Goal: Task Accomplishment & Management: Use online tool/utility

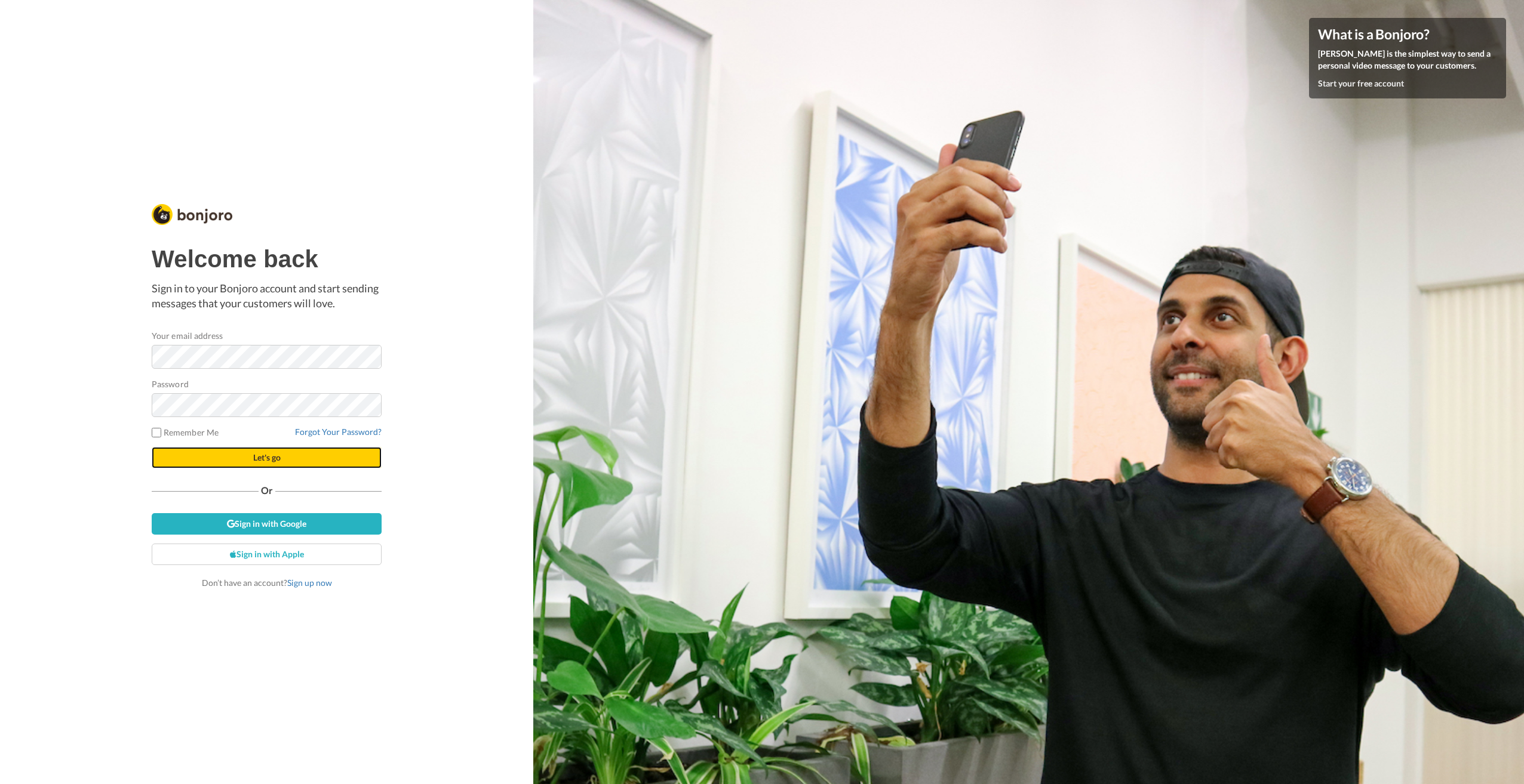
click at [296, 463] on button "Let's go" at bounding box center [266, 457] width 230 height 21
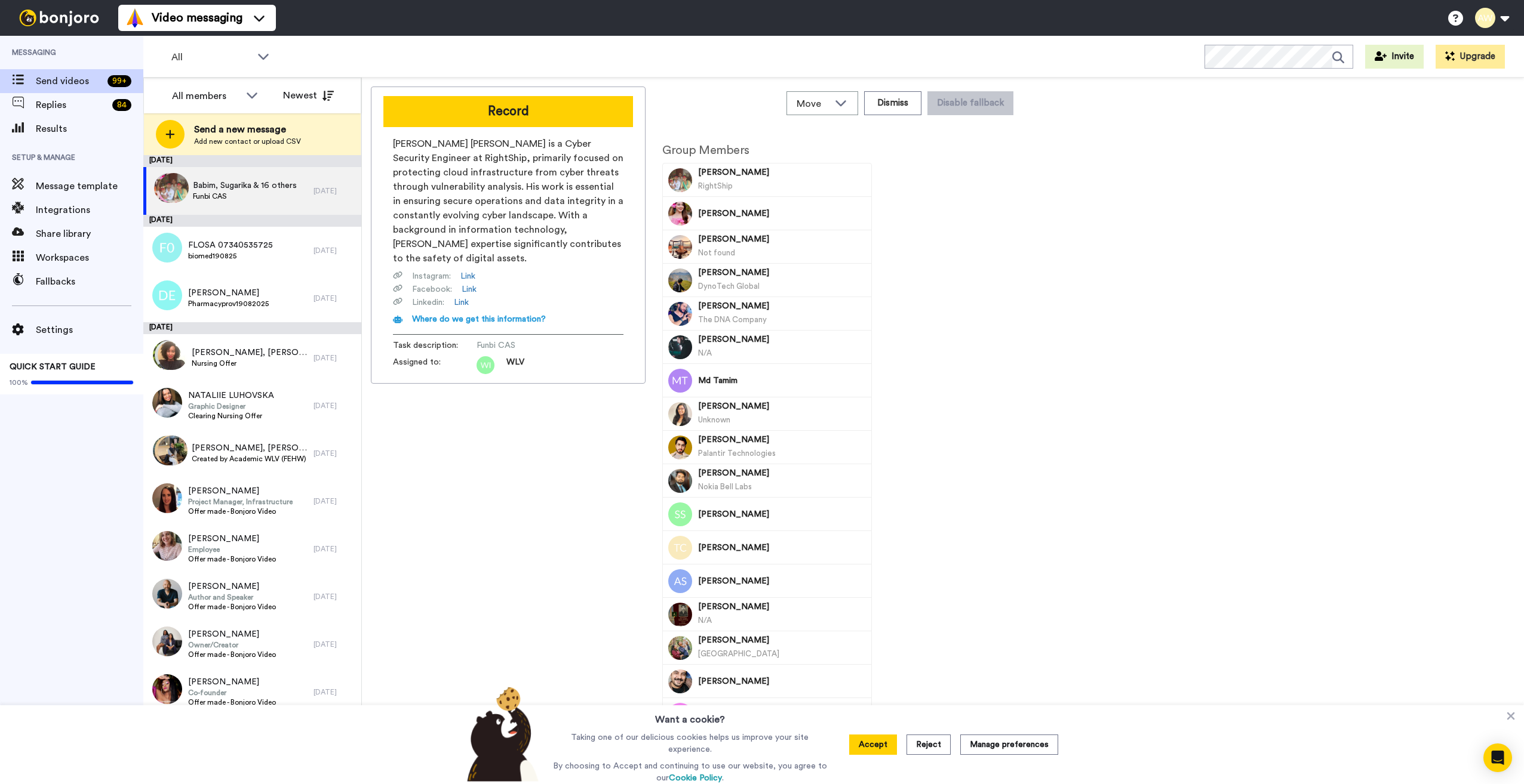
click at [914, 481] on div "Group Members [PERSON_NAME] RightShip [PERSON_NAME] [PERSON_NAME] Not found [PE…" at bounding box center [841, 456] width 358 height 649
